Goal: Task Accomplishment & Management: Complete application form

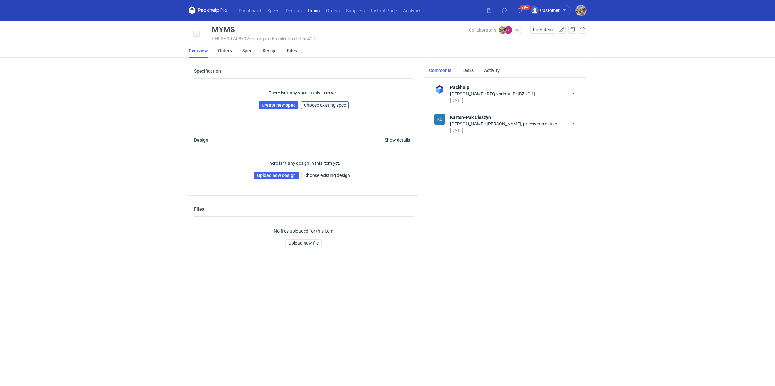
click at [323, 107] on span "Choose existing spec" at bounding box center [325, 105] width 42 height 5
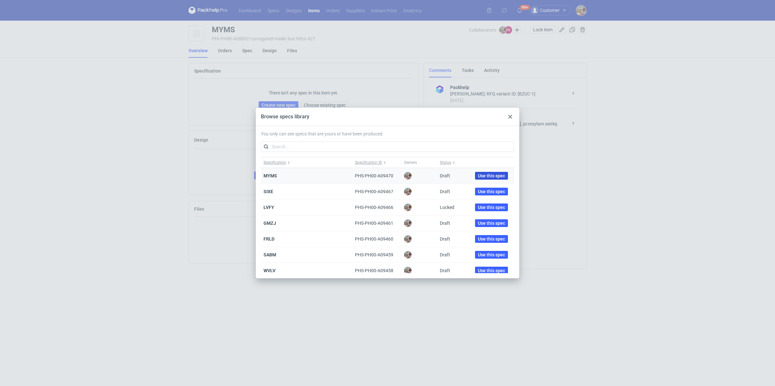
click at [479, 177] on span "Use this spec" at bounding box center [491, 176] width 27 height 5
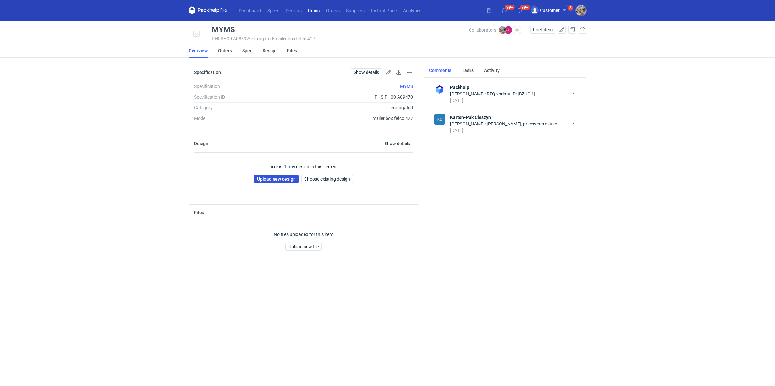
click at [288, 178] on link "Upload new design" at bounding box center [276, 179] width 45 height 8
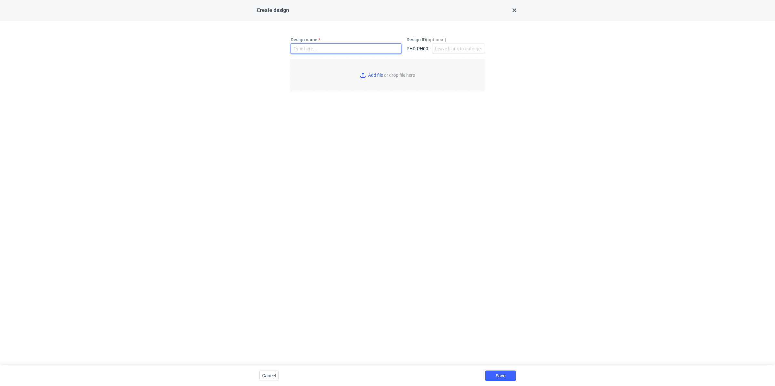
click at [328, 50] on input "Design name" at bounding box center [346, 49] width 111 height 10
paste input "MYMS"
type input "MYMS"
click at [381, 74] on input "Add file or drop file here" at bounding box center [388, 75] width 194 height 32
type input "C:\fakepath\adp__custom____MYMS__d0__oR769967942__outside.pdf"
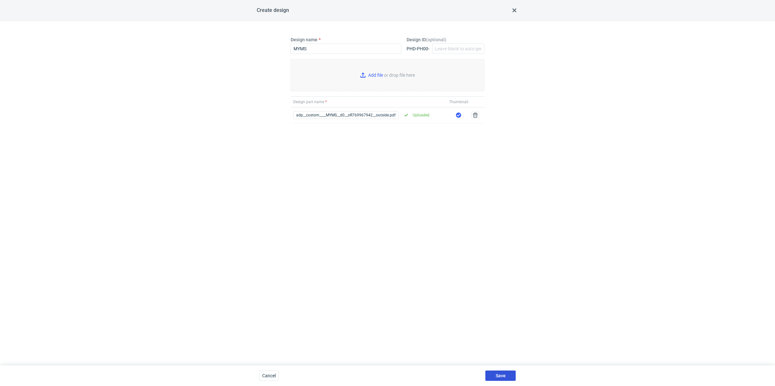
click at [501, 373] on button "Save" at bounding box center [500, 376] width 30 height 10
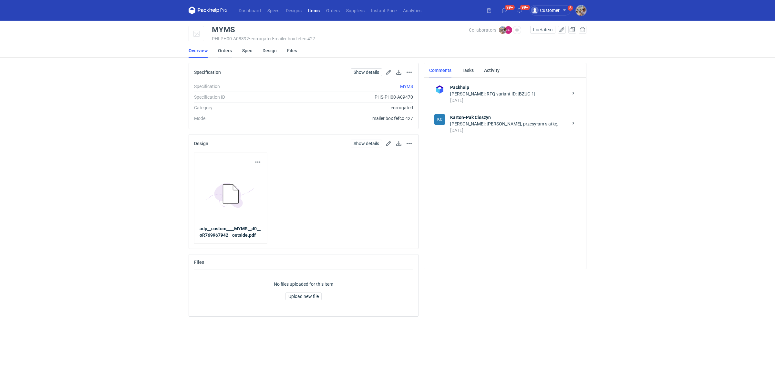
click at [226, 52] on link "Orders" at bounding box center [225, 51] width 14 height 14
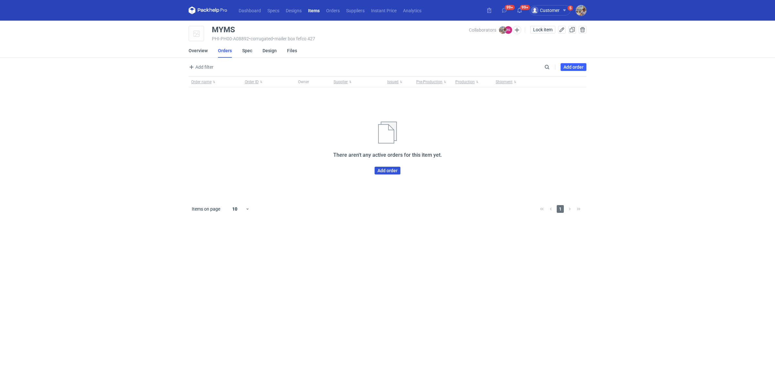
click at [385, 171] on link "Add order" at bounding box center [387, 171] width 26 height 8
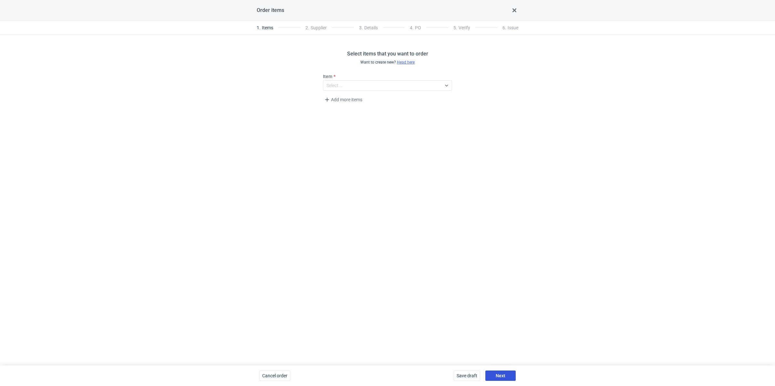
click at [508, 377] on button "Next" at bounding box center [500, 376] width 30 height 10
click at [340, 87] on div "Select..." at bounding box center [334, 85] width 16 height 6
type input "kart"
click at [356, 97] on span "Karton-Pak Cieszyn" at bounding box center [356, 100] width 40 height 6
click at [499, 373] on button "Next" at bounding box center [500, 376] width 30 height 10
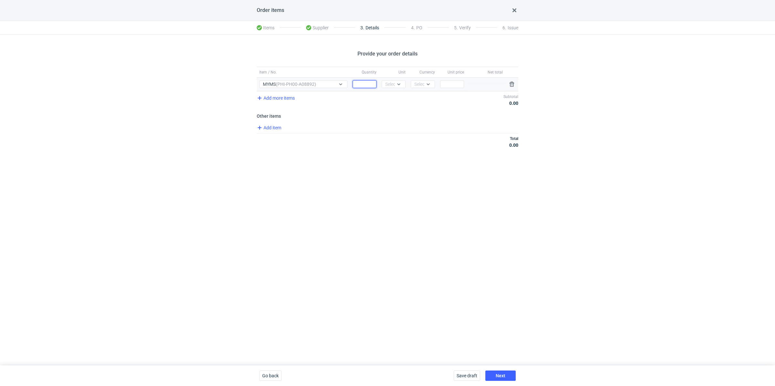
click at [364, 83] on input "Quantity" at bounding box center [365, 84] width 24 height 8
paste input "5000"
type input "5000"
click at [393, 84] on div "Select..." at bounding box center [393, 84] width 16 height 6
click at [396, 91] on div "pcs kg m³ pgs" at bounding box center [394, 112] width 24 height 45
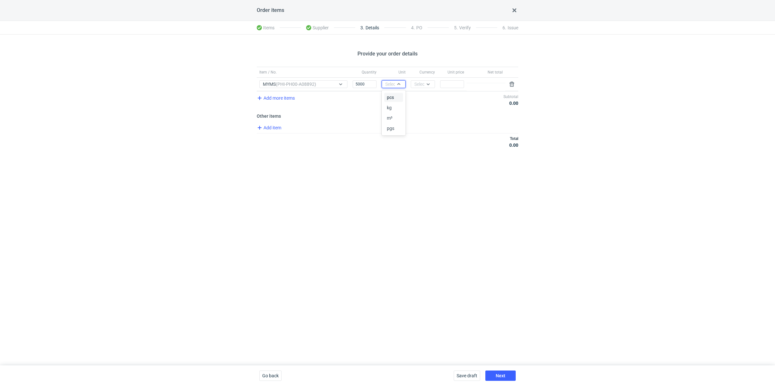
click at [397, 94] on div "pcs" at bounding box center [393, 97] width 19 height 9
click at [416, 87] on div "Select..." at bounding box center [422, 84] width 16 height 6
click at [418, 98] on span "PLN" at bounding box center [420, 97] width 9 height 6
click at [460, 86] on input "Price" at bounding box center [452, 84] width 24 height 8
paste input "1.37"
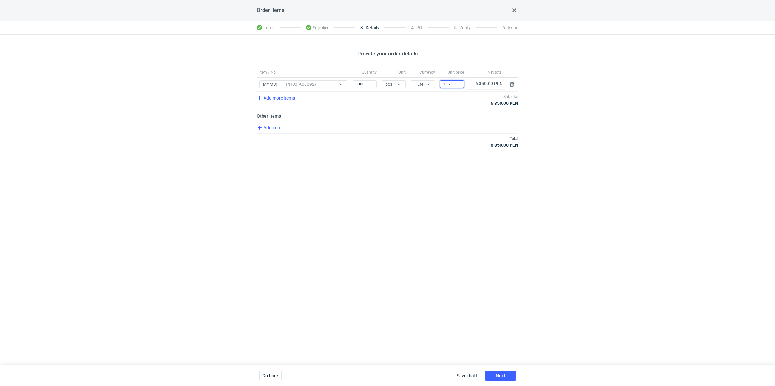
type input "1.37"
click at [383, 163] on div "Provide your order details Item / No. Quantity Unit Currency Unit price Net tot…" at bounding box center [387, 200] width 775 height 331
click at [499, 373] on button "Next" at bounding box center [500, 376] width 30 height 10
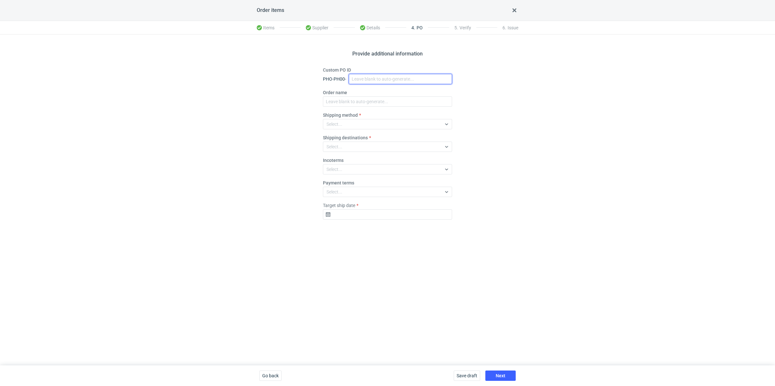
click at [358, 77] on input "Custom PO ID" at bounding box center [400, 79] width 103 height 10
paste input "R769967942"
paste input "MYMS"
drag, startPoint x: 400, startPoint y: 77, endPoint x: 345, endPoint y: 76, distance: 54.9
click at [345, 76] on div "PHO-PH00- R769967942_MYMS" at bounding box center [387, 79] width 129 height 10
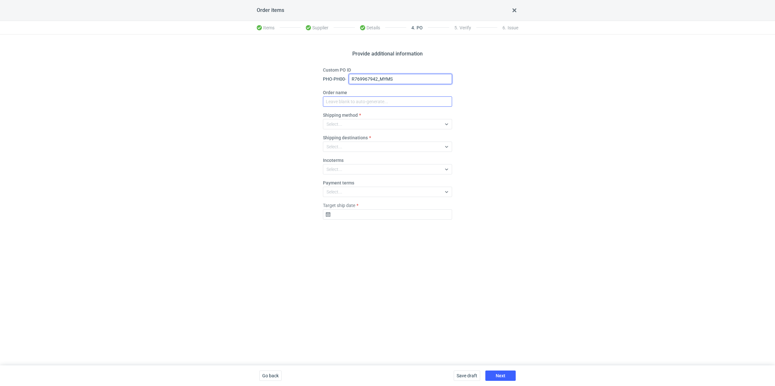
type input "R769967942_MYMS"
click at [365, 105] on input "Order name" at bounding box center [387, 102] width 129 height 10
paste input "R769967942_MYMS"
type input "R769967942_MYMS"
click at [358, 120] on div "Select..." at bounding box center [382, 124] width 118 height 9
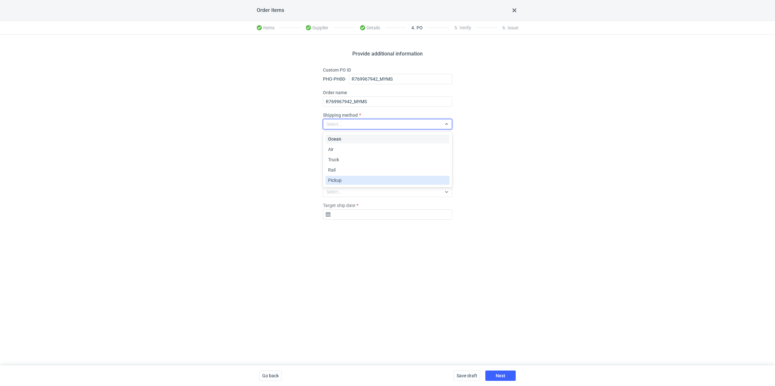
click at [355, 179] on div "Pickup" at bounding box center [387, 180] width 119 height 6
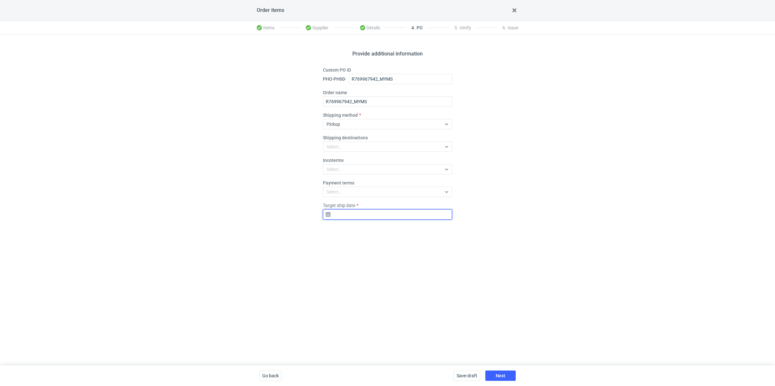
click at [341, 217] on input "Target ship date" at bounding box center [387, 215] width 129 height 10
click at [422, 228] on div "August 2025 Su Mo Tu We Th Fr Sa 27 28 29 30 31 1 2 3 4 5 6 7 8 9 10 11 12 13 1…" at bounding box center [387, 274] width 83 height 101
click at [423, 231] on use "Go forward 1 month" at bounding box center [421, 232] width 5 height 4
click at [397, 274] on span "18" at bounding box center [397, 275] width 5 height 6
type input "2025-09-18"
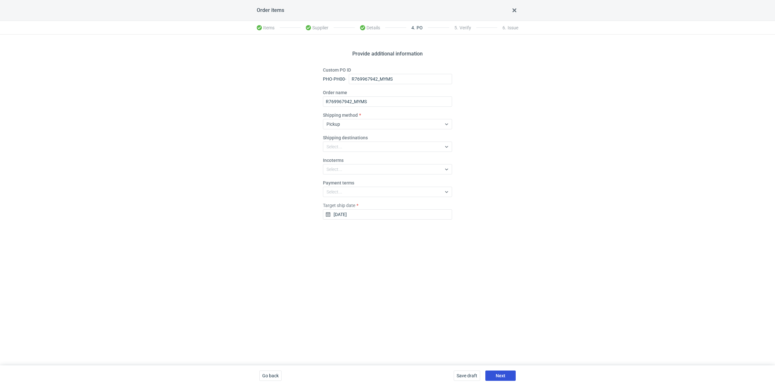
click at [503, 373] on button "Next" at bounding box center [500, 376] width 30 height 10
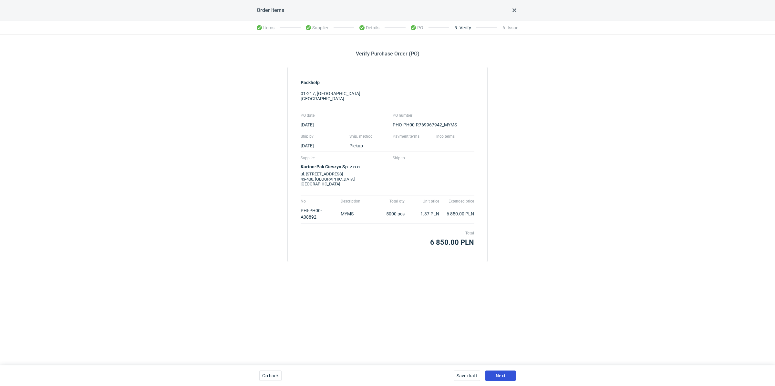
click at [503, 376] on span "Next" at bounding box center [501, 376] width 10 height 5
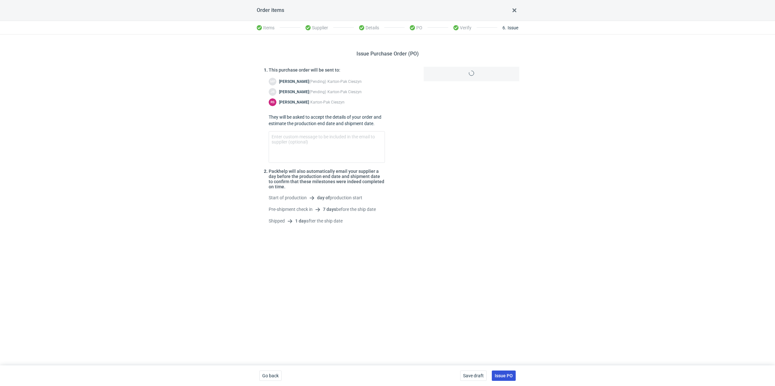
click at [503, 376] on span "Issue PO" at bounding box center [504, 376] width 18 height 5
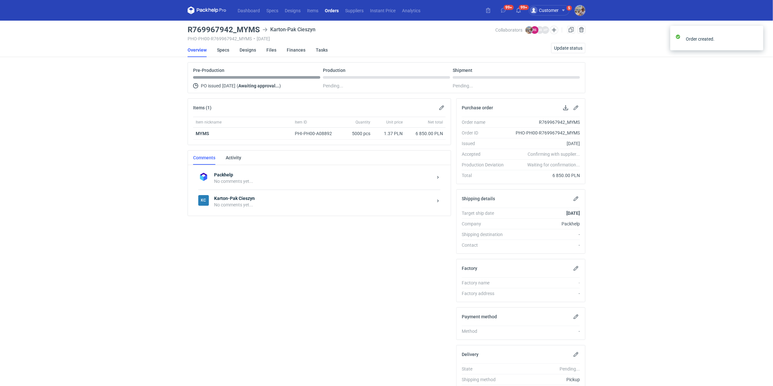
click at [238, 200] on strong "Karton-Pak Cieszyn" at bounding box center [323, 198] width 219 height 6
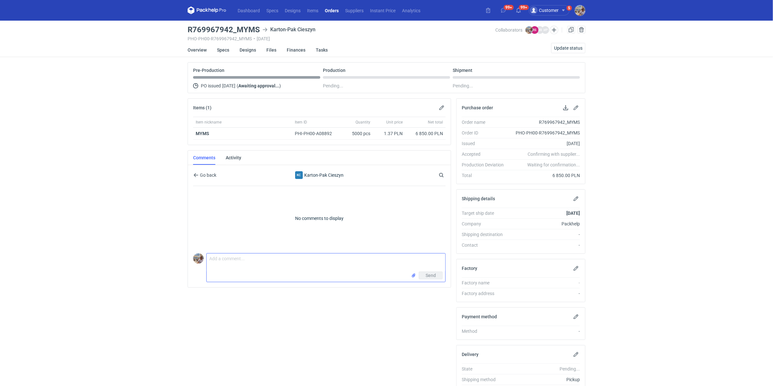
click at [236, 264] on textarea "Comment message" at bounding box center [326, 263] width 239 height 18
paste textarea "BZUC - 2 Karton-Pak Cieszyn Round 2"
click at [337, 258] on textarea "Dzień dobry. Panie Rafale wycena BZUC - 2 Karton-Pak Cieszyn Round 2" at bounding box center [326, 263] width 239 height 18
paste textarea "Fala E biała 120/100 gsm / GD2 210gsm"
type textarea "Dzień dobry. Panie Rafale wycena BZUC - 2 - Runda 2. Surowiec Fala E biała 120/…"
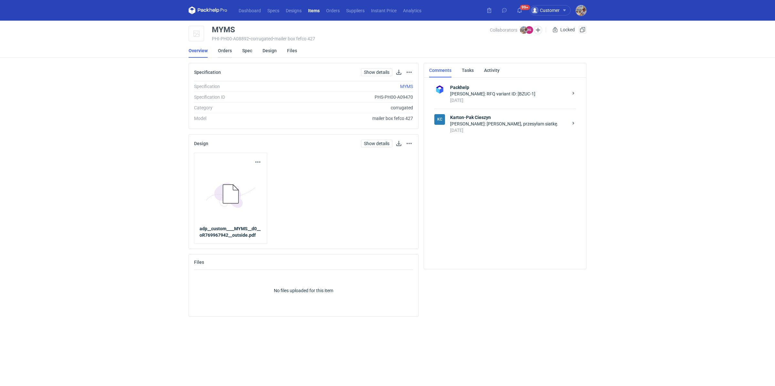
click at [231, 50] on link "Orders" at bounding box center [225, 51] width 14 height 14
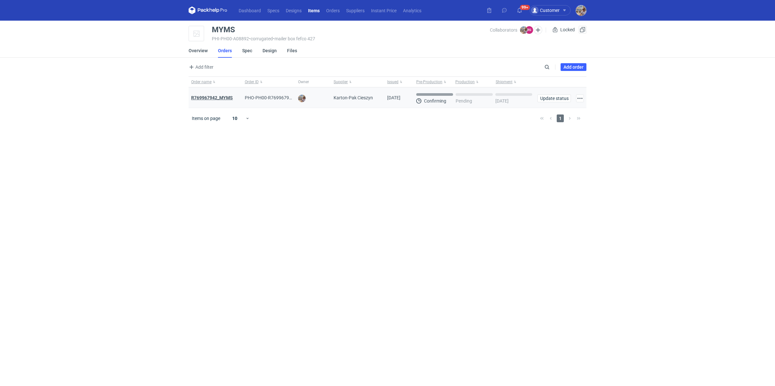
click at [226, 97] on strong "R769967942_MYMS" at bounding box center [212, 97] width 42 height 5
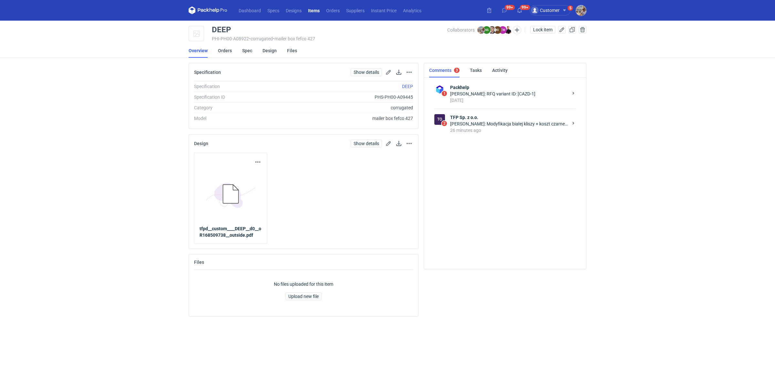
click at [536, 122] on div "Karolina Idkowiak: Modyfikacja białej kliszy + koszt czarnej kliszy to koszt 10…" at bounding box center [509, 124] width 118 height 6
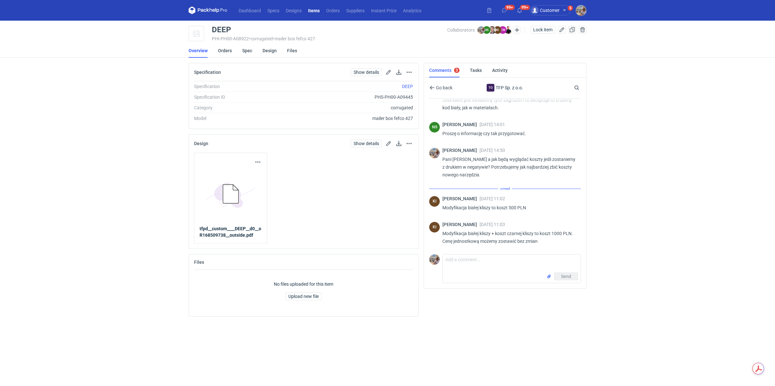
scroll to position [664, 0]
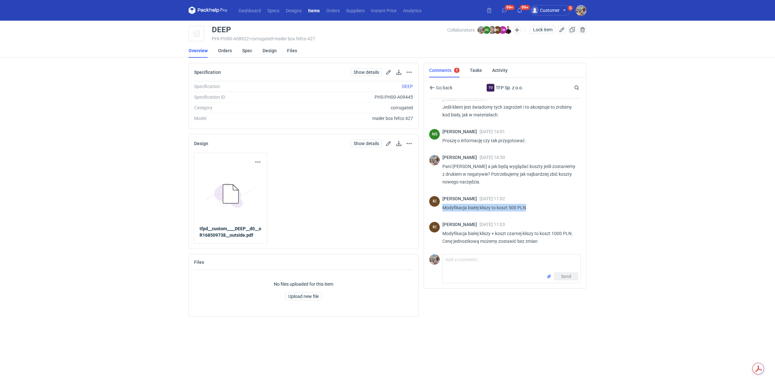
drag, startPoint x: 531, startPoint y: 205, endPoint x: 443, endPoint y: 207, distance: 88.8
click at [443, 207] on p "Modyfikacja białej kliszy to koszt 500 PLN" at bounding box center [508, 208] width 133 height 8
copy p "Modyfikacja białej kliszy to koszt 500 PLN"
click at [549, 239] on p "Modyfikacja białej kliszy + koszt czarnej kliszy to koszt 1000 PLN. Cenę jednos…" at bounding box center [508, 237] width 133 height 15
drag, startPoint x: 541, startPoint y: 242, endPoint x: 444, endPoint y: 232, distance: 98.3
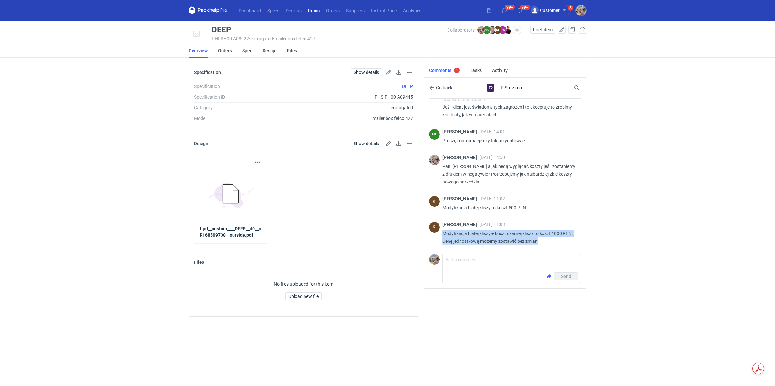
click at [444, 232] on p "Modyfikacja białej kliszy + koszt czarnej kliszy to koszt 1000 PLN. Cenę jednos…" at bounding box center [508, 237] width 133 height 15
copy p "Modyfikacja białej kliszy + koszt czarnej kliszy to koszt 1000 PLN. Cenę jednos…"
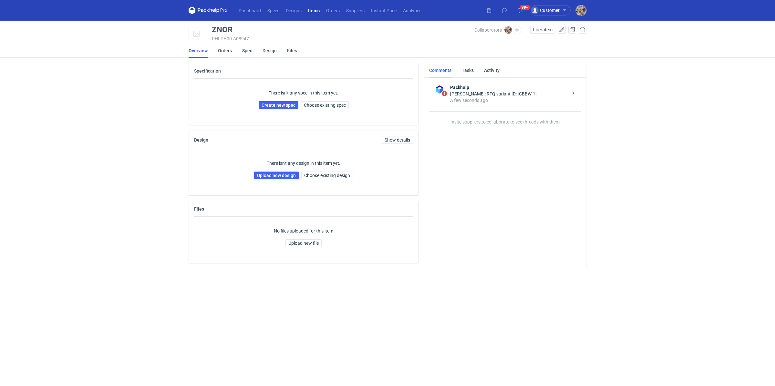
click at [337, 109] on div "There isn't any spec in this item yet. Create new spec Choose existing spec" at bounding box center [303, 99] width 219 height 41
click at [335, 104] on span "Choose existing spec" at bounding box center [325, 105] width 42 height 5
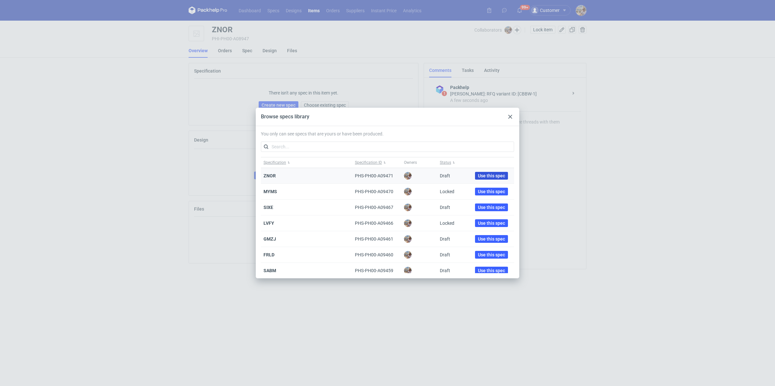
click at [498, 175] on span "Use this spec" at bounding box center [491, 176] width 27 height 5
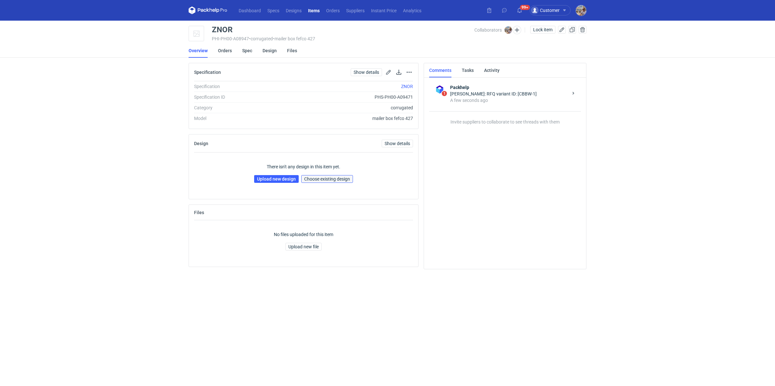
click at [326, 175] on button "Choose existing design" at bounding box center [327, 179] width 52 height 8
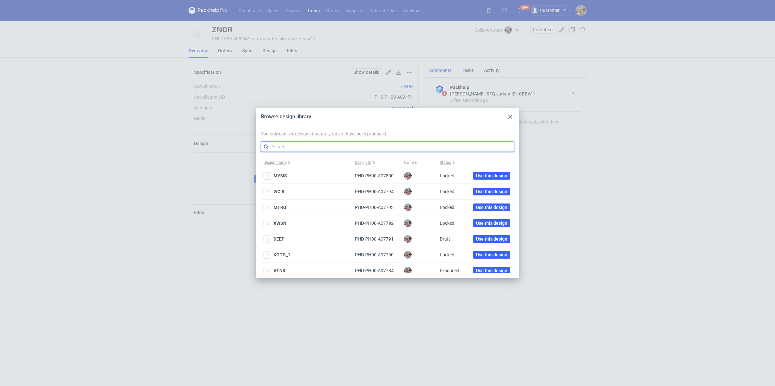
click at [290, 151] on input "text" at bounding box center [387, 147] width 253 height 10
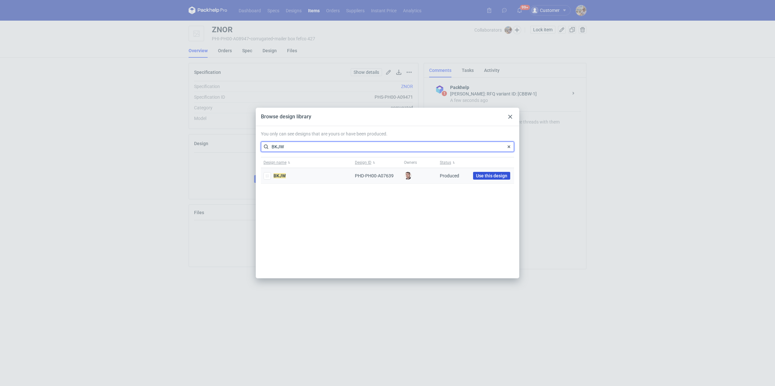
type input "BKJW"
click at [480, 172] on button "Use this design" at bounding box center [491, 176] width 37 height 8
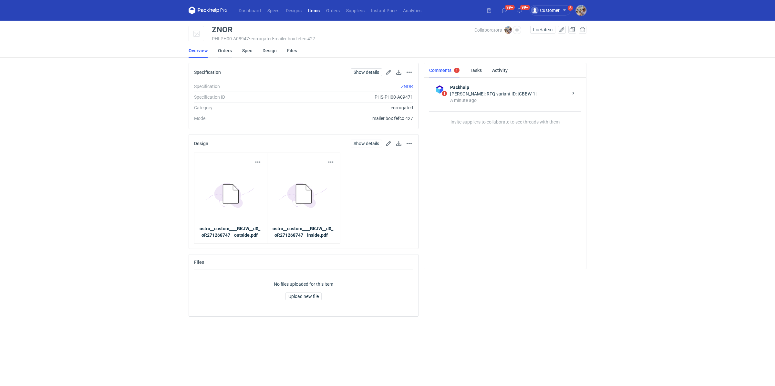
click at [223, 51] on link "Orders" at bounding box center [225, 51] width 14 height 14
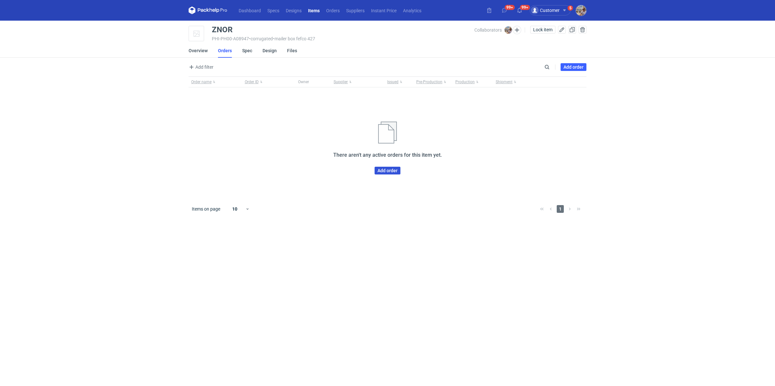
click at [390, 172] on link "Add order" at bounding box center [387, 171] width 26 height 8
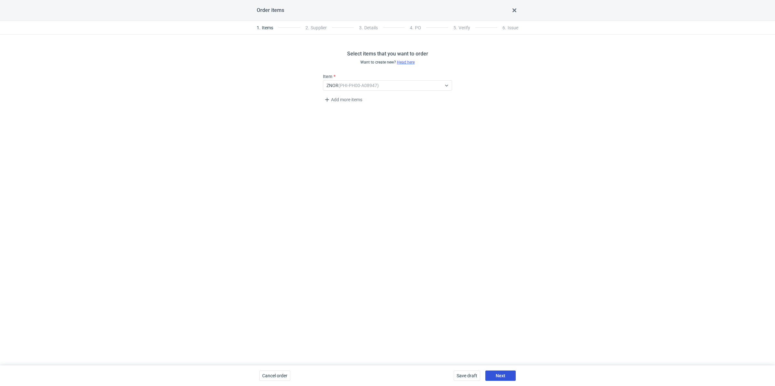
click at [497, 372] on button "Next" at bounding box center [500, 376] width 30 height 10
click at [355, 79] on div "Supplier Select..." at bounding box center [387, 81] width 129 height 17
click at [348, 90] on div "Select..." at bounding box center [382, 85] width 118 height 9
type input "marex"
click at [345, 93] on div "Marex" at bounding box center [387, 100] width 129 height 14
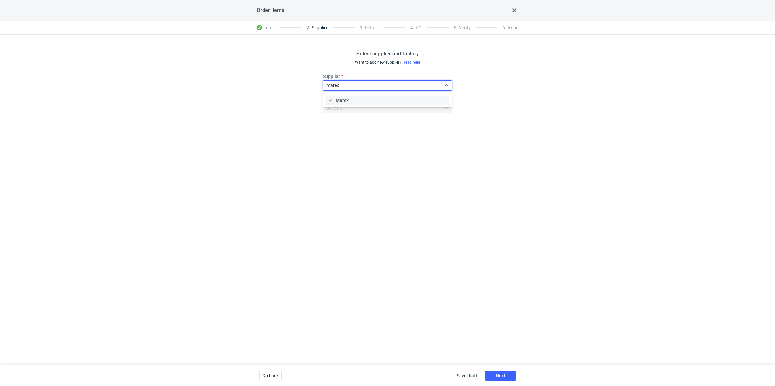
click at [346, 98] on span "Marex" at bounding box center [342, 100] width 13 height 6
click at [502, 374] on span "Next" at bounding box center [501, 376] width 10 height 5
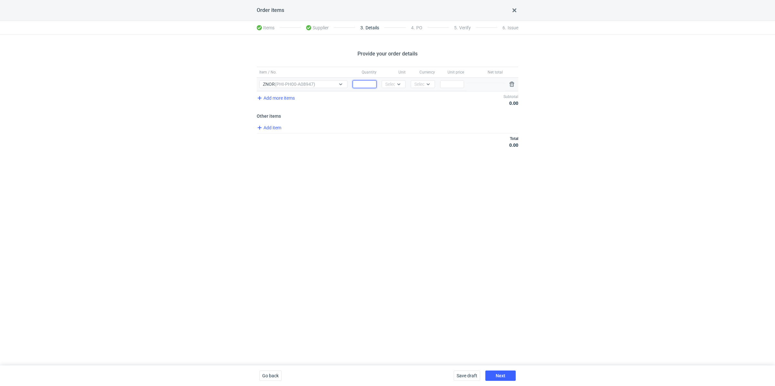
click at [362, 82] on input "Quantity" at bounding box center [365, 84] width 24 height 8
paste input "10000"
type input "10000"
click at [386, 82] on div "Select..." at bounding box center [393, 84] width 16 height 6
click at [391, 98] on span "pcs" at bounding box center [390, 97] width 7 height 6
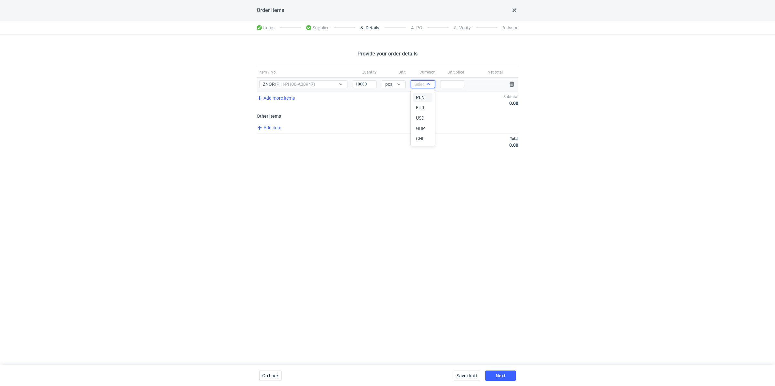
click at [427, 84] on icon at bounding box center [427, 84] width 5 height 5
click at [427, 99] on div "PLN" at bounding box center [423, 97] width 14 height 6
click at [453, 84] on input "Price" at bounding box center [452, 84] width 24 height 8
paste input "0.33"
type input "0.33"
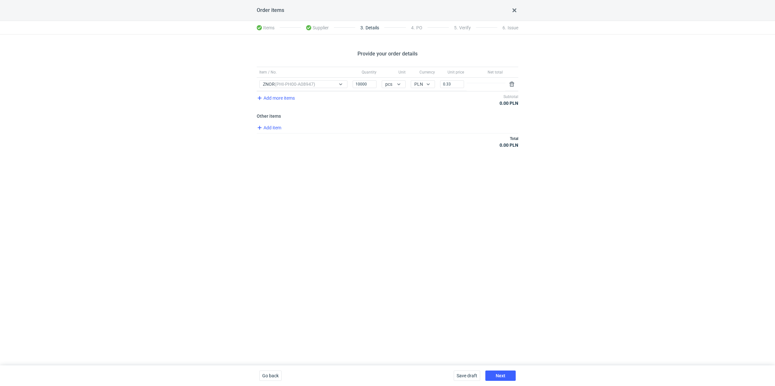
click at [417, 145] on div "Total 0.00 PLN" at bounding box center [387, 141] width 261 height 17
click at [506, 373] on button "Next" at bounding box center [500, 376] width 30 height 10
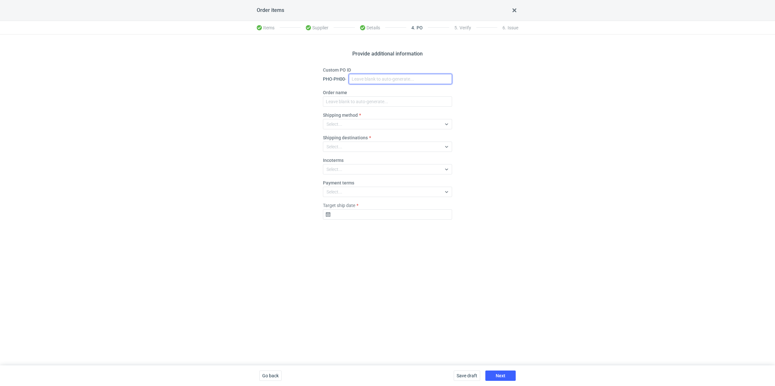
click at [367, 79] on input "Custom PO ID" at bounding box center [400, 79] width 103 height 10
paste input "R759580795"
paste input "ZNOR"
drag, startPoint x: 406, startPoint y: 79, endPoint x: 346, endPoint y: 65, distance: 61.1
click at [346, 65] on div "Provide additional information Custom PO ID PHO-PH00- R759580795_ZNOR Order nam…" at bounding box center [387, 200] width 775 height 331
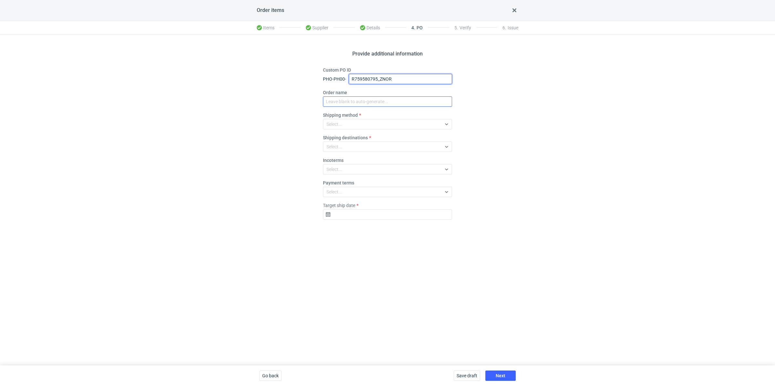
type input "R759580795_ZNOR"
click at [356, 103] on input "Order name" at bounding box center [387, 102] width 129 height 10
paste input "R759580795_ZNOR"
type input "R759580795_ZNOR"
click at [354, 127] on div "Select..." at bounding box center [382, 124] width 118 height 9
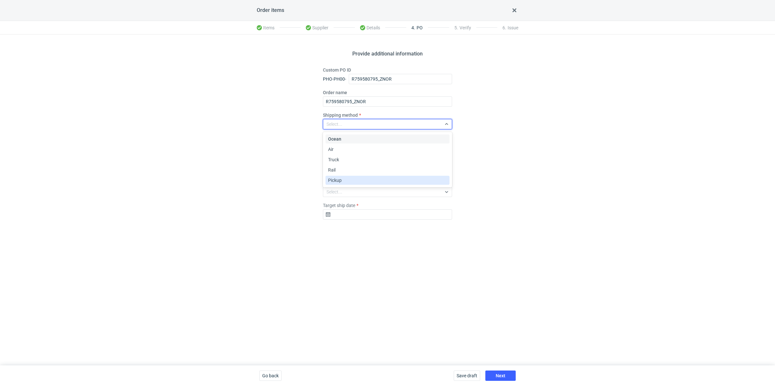
click at [349, 178] on div "Pickup" at bounding box center [387, 180] width 119 height 6
click at [349, 221] on fieldset "Custom PO ID PHO-PH00- R759580795_ZNOR Order name R759580795_ZNOR Shipping meth…" at bounding box center [387, 146] width 129 height 158
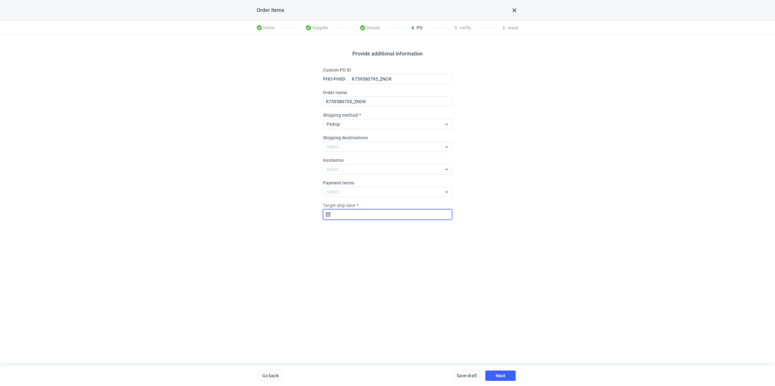
click at [351, 217] on input "Target ship date" at bounding box center [387, 215] width 129 height 10
click at [421, 230] on use "Go forward 1 month" at bounding box center [421, 232] width 5 height 4
click at [399, 263] on span "11" at bounding box center [397, 264] width 5 height 6
type input "2025-09-11"
click at [499, 379] on button "Next" at bounding box center [500, 376] width 30 height 10
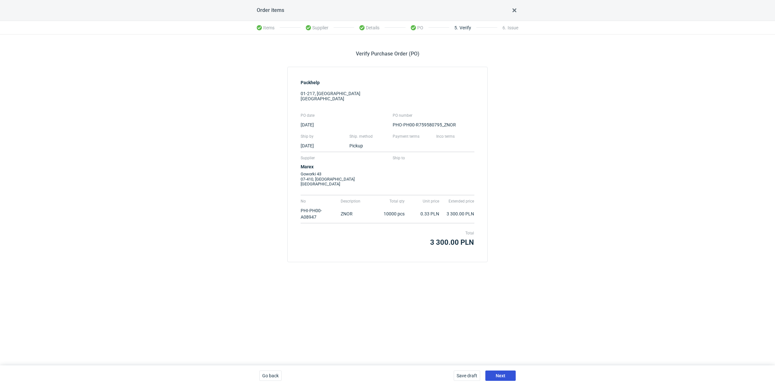
click at [505, 377] on button "Next" at bounding box center [500, 376] width 30 height 10
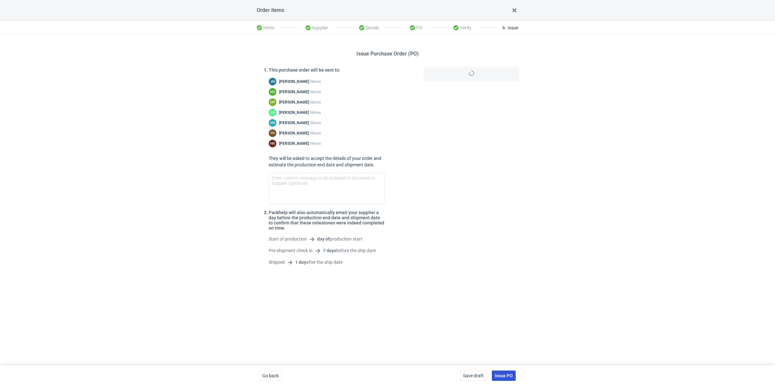
click at [505, 377] on span "Issue PO" at bounding box center [504, 376] width 18 height 5
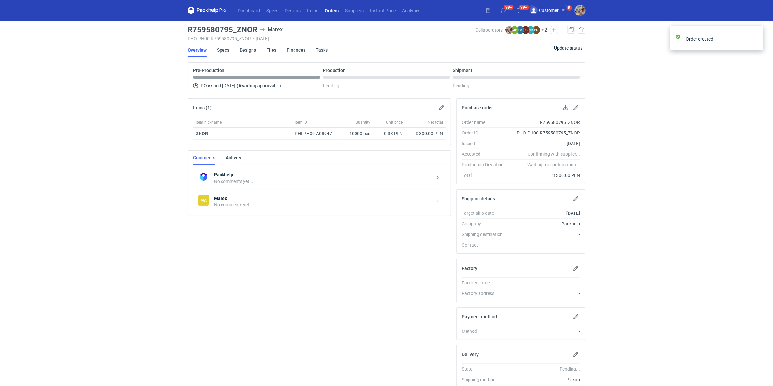
click at [246, 209] on div "Ma Marex No comments yet..." at bounding box center [319, 202] width 242 height 24
click at [241, 272] on div "Send" at bounding box center [326, 277] width 239 height 10
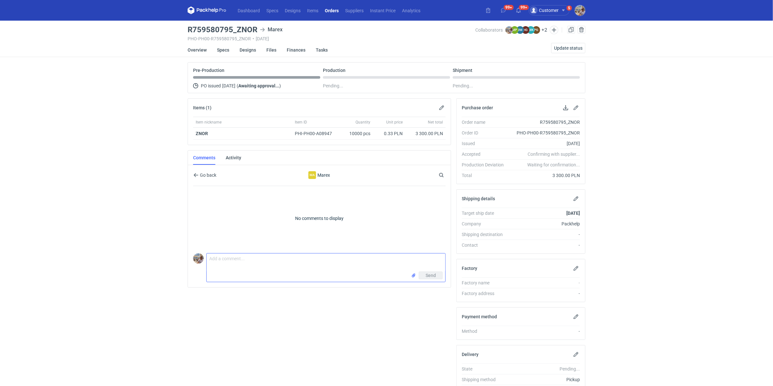
click at [237, 268] on textarea "Comment message" at bounding box center [326, 263] width 239 height 18
click at [412, 273] on input "file" at bounding box center [413, 275] width 5 height 7
click at [315, 265] on textarea "Dzień dobry. Zamówienie do załączonej wyceny" at bounding box center [326, 263] width 239 height 18
paste textarea "Re-order R271268747_BKJW"
type textarea "Dzień dobry. Zamówienie do załączonej wyceny. Re-order R271268747_BKJW"
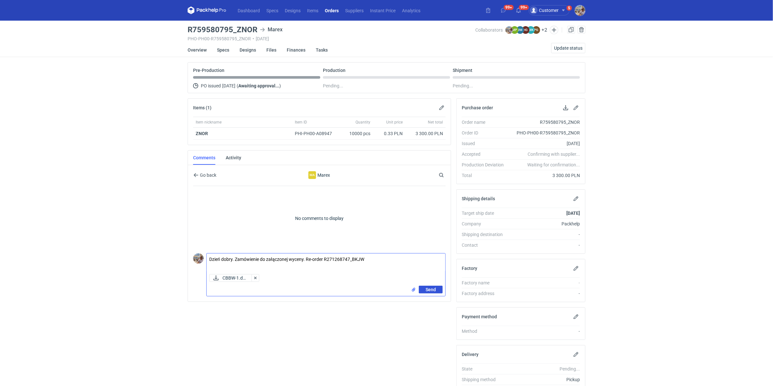
click at [434, 290] on span "Send" at bounding box center [430, 290] width 10 height 5
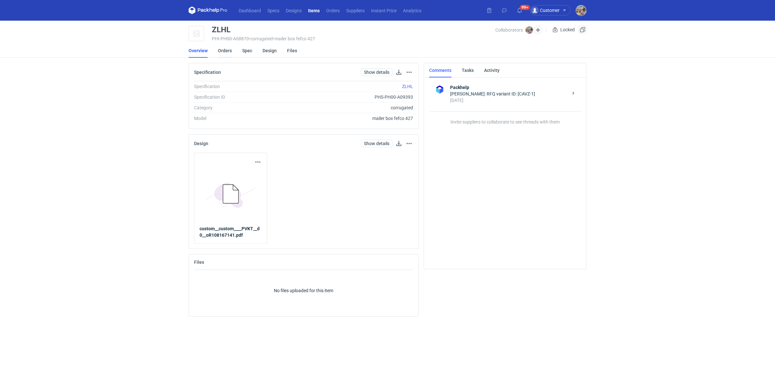
click at [221, 57] on link "Orders" at bounding box center [225, 51] width 14 height 14
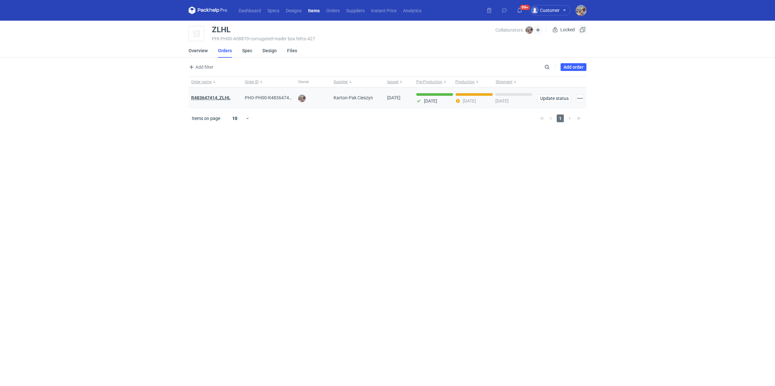
click at [224, 97] on strong "R483647414_ZLHL" at bounding box center [210, 97] width 39 height 5
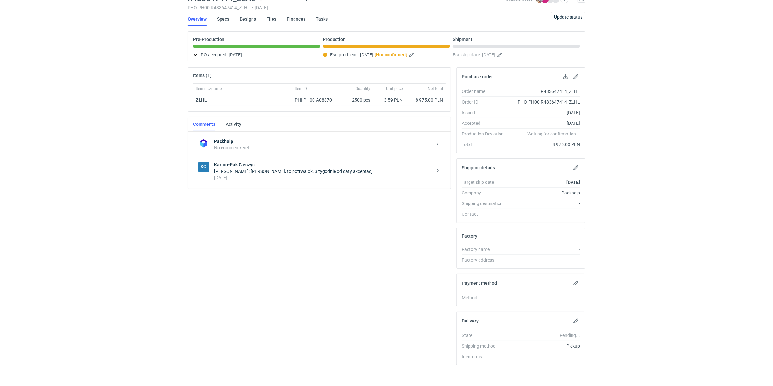
scroll to position [32, 0]
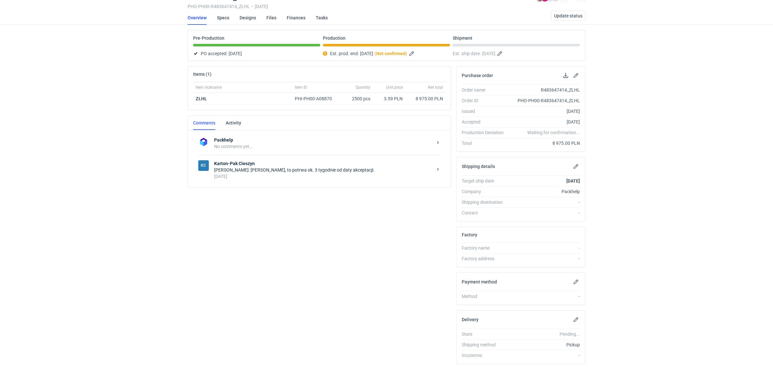
click at [261, 179] on div "KC Karton-Pak Cieszyn [PERSON_NAME]: [PERSON_NAME], to potrwa ok. 3 tygodnie od…" at bounding box center [319, 170] width 242 height 30
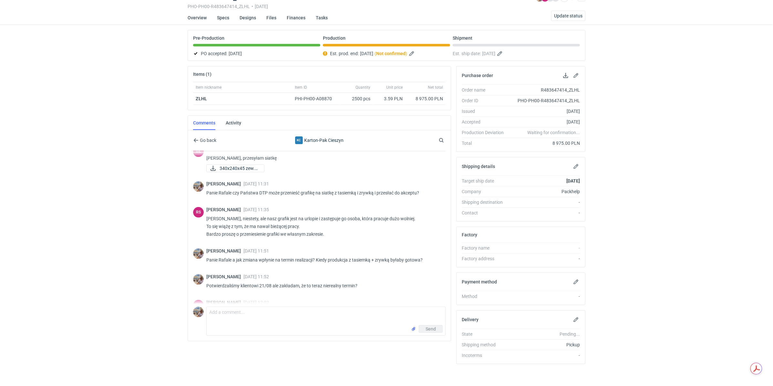
scroll to position [333, 0]
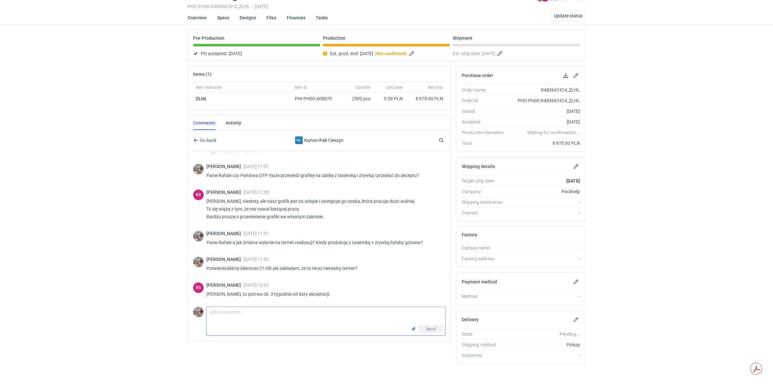
click at [250, 318] on textarea "Comment message" at bounding box center [326, 316] width 239 height 18
click at [309, 313] on textarea "Dzień dobry. Panie Rafale tutaj będziemy prawdopdobnie kontynuować produkcję w …" at bounding box center [326, 316] width 239 height 18
click at [248, 318] on textarea "Dzień dobry. Panie Rafale tutaj będziemy prawdopodobnie kontynuować produkcję w…" at bounding box center [326, 316] width 239 height 18
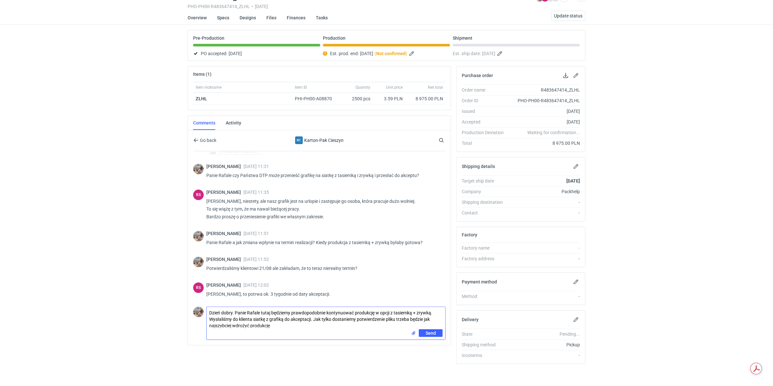
type textarea "Dzień dobry. Panie Rafale tutaj będziemy prawdopodobnie kontynuować produkcję w…"
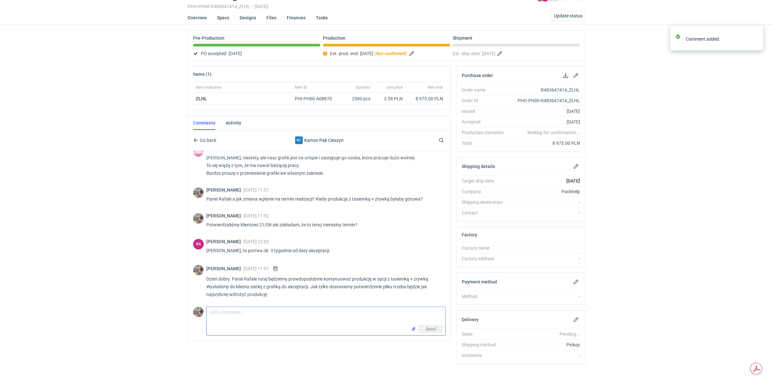
scroll to position [376, 0]
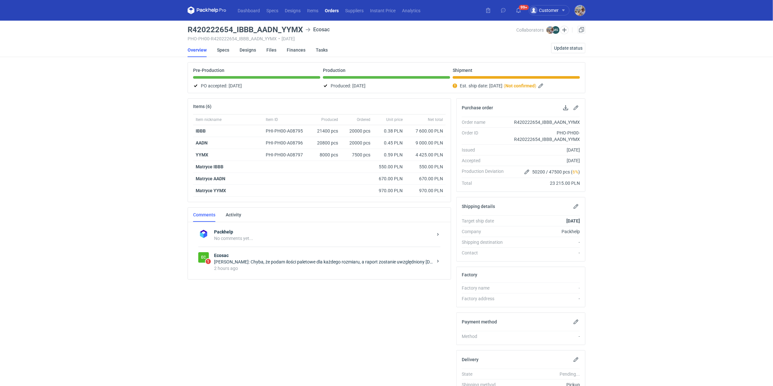
click at [295, 254] on strong "Ecosac" at bounding box center [323, 255] width 219 height 6
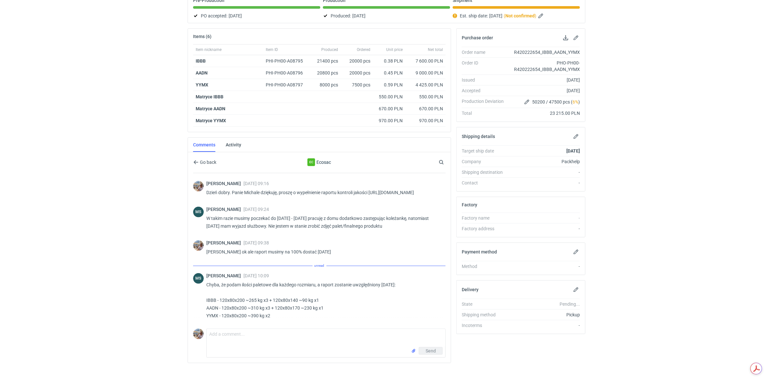
scroll to position [261, 0]
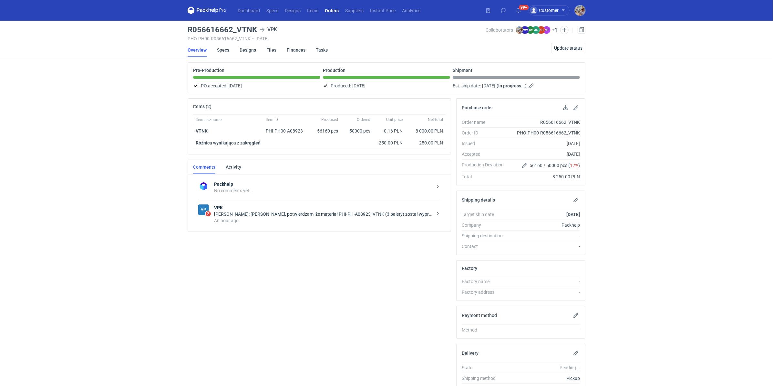
click at [250, 218] on div "An hour ago" at bounding box center [323, 221] width 219 height 6
